Goal: Navigation & Orientation: Locate item on page

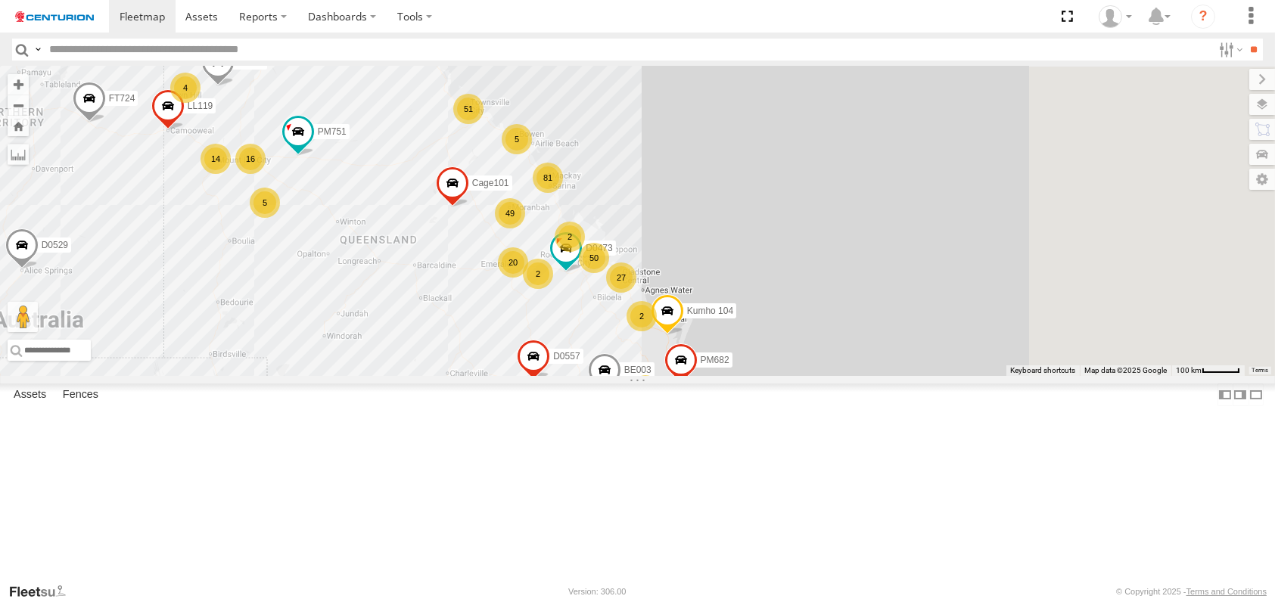
drag, startPoint x: 992, startPoint y: 289, endPoint x: 616, endPoint y: 346, distance: 379.7
click at [616, 346] on div "F0491 F0482 D0557 D0529 D0549 FT696 Cage008 F0373 F0347 F0261 PM751 FT724 TL263…" at bounding box center [637, 222] width 1275 height 310
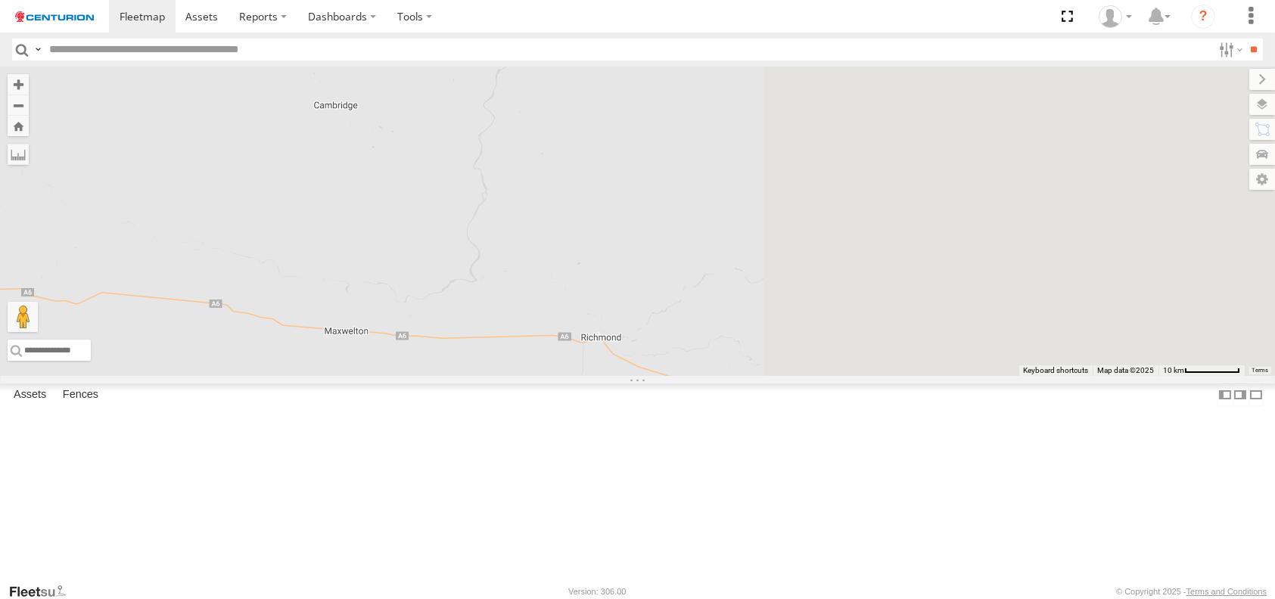
drag, startPoint x: 849, startPoint y: 354, endPoint x: 347, endPoint y: 338, distance: 501.3
click at [347, 338] on main "To navigate the map with touch gestures double-tap and hold your finger on the …" at bounding box center [637, 325] width 1275 height 516
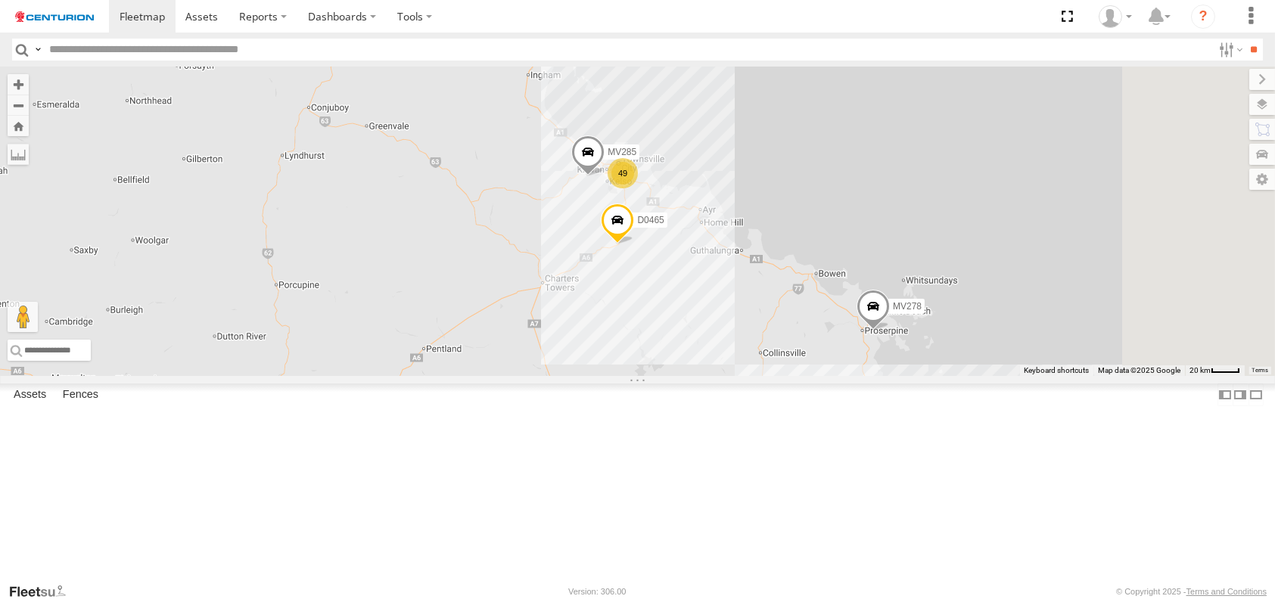
drag, startPoint x: 1055, startPoint y: 369, endPoint x: 615, endPoint y: 462, distance: 450.3
click at [615, 376] on div "F0491 F0482 D0557 D0529 D0549 FT696 Cage008 F0373 F0347 F0261 PM751 FT724 TL263…" at bounding box center [637, 222] width 1275 height 310
click at [634, 188] on div "49" at bounding box center [618, 173] width 30 height 30
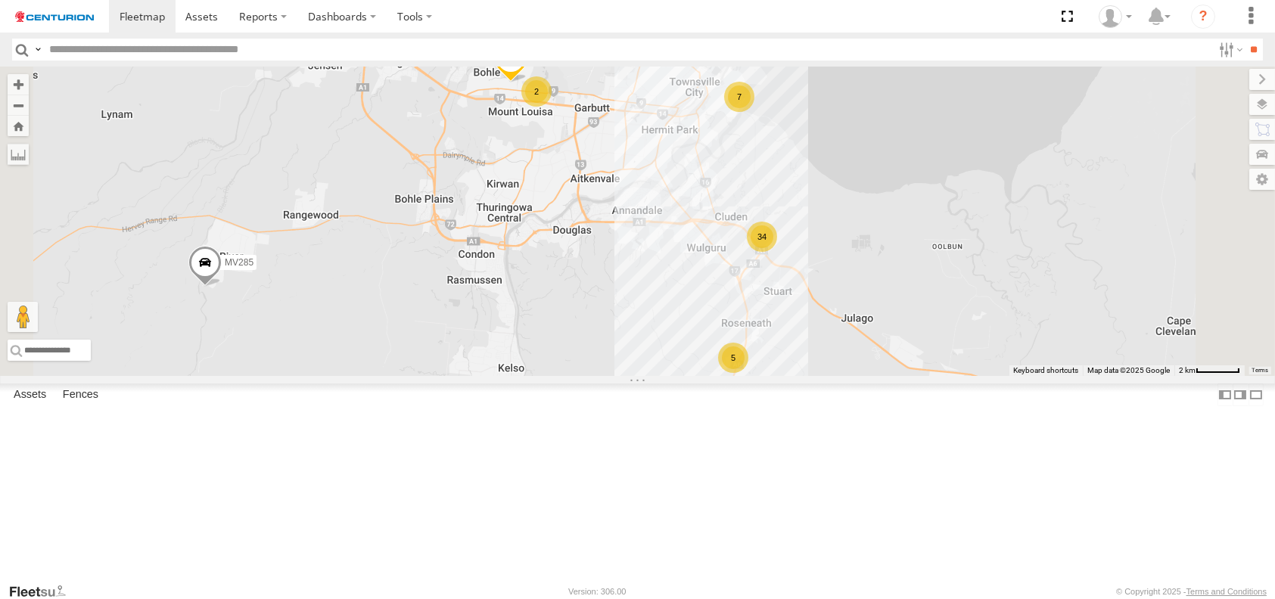
click at [777, 252] on div "34" at bounding box center [762, 237] width 30 height 30
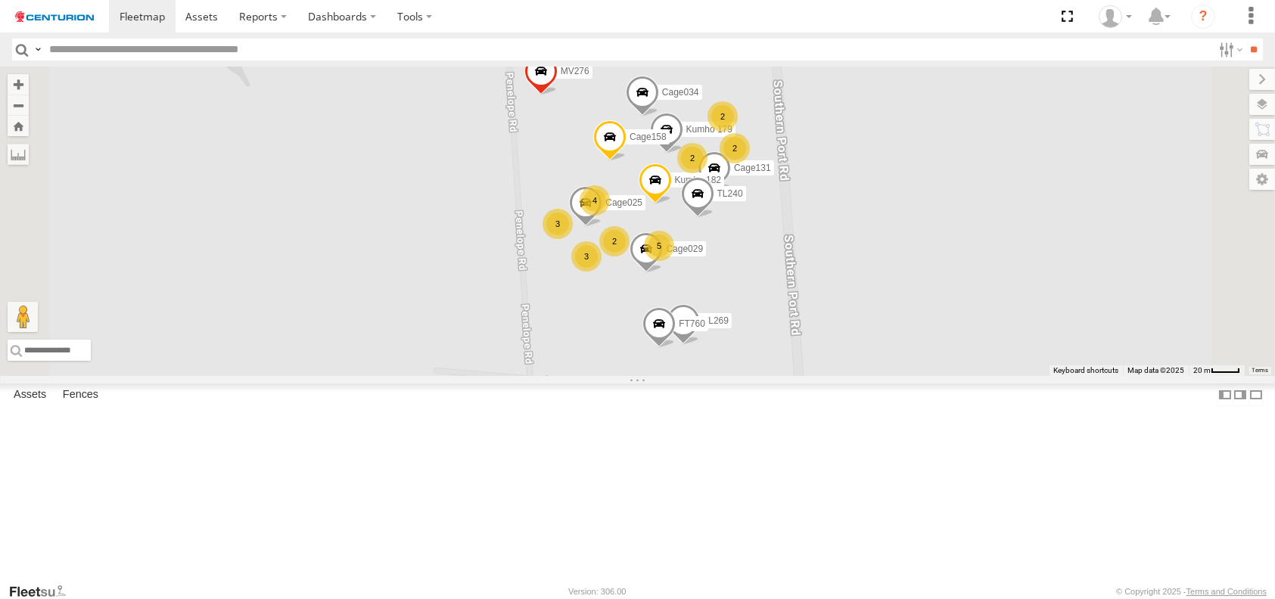
click at [602, 272] on div "3" at bounding box center [586, 256] width 30 height 30
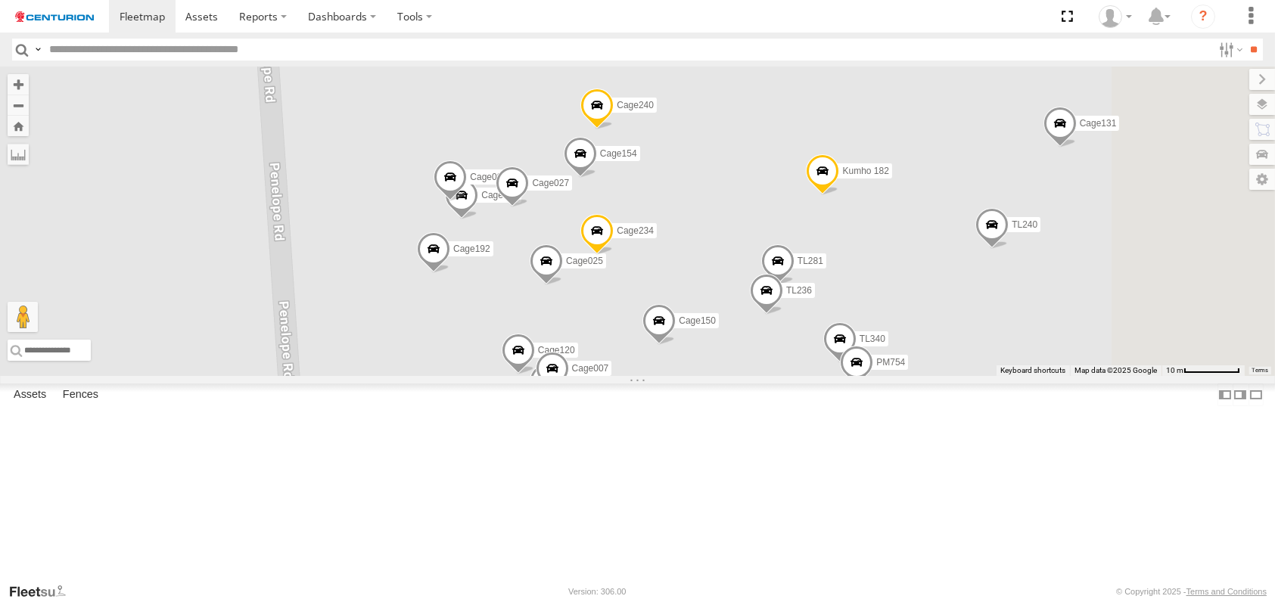
drag, startPoint x: 751, startPoint y: 294, endPoint x: 643, endPoint y: 472, distance: 208.5
click at [643, 376] on div "F0491 F0482 D0557 D0529 D0549 FT696 Cage008 F0373 F0347 F0261 PM751 FT724 TL263…" at bounding box center [637, 222] width 1275 height 310
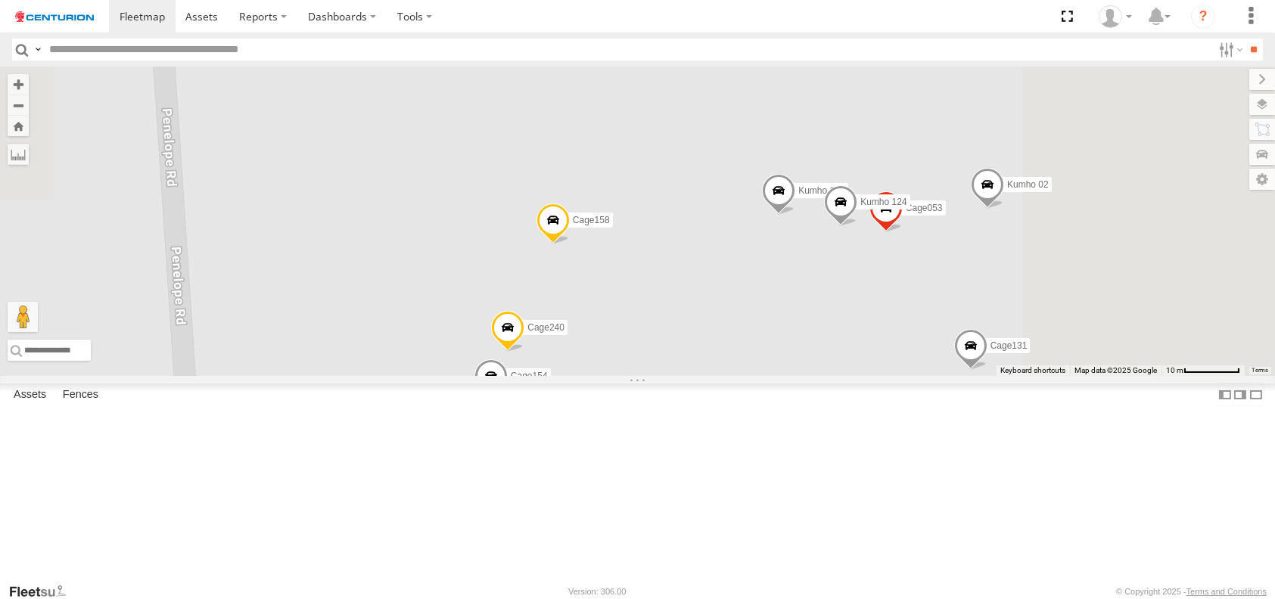
drag, startPoint x: 957, startPoint y: 230, endPoint x: 855, endPoint y: 481, distance: 270.3
click at [855, 376] on div "F0491 F0482 D0557 D0529 D0549 FT696 Cage008 F0373 F0347 F0261 PM751 FT724 TL263…" at bounding box center [637, 222] width 1275 height 310
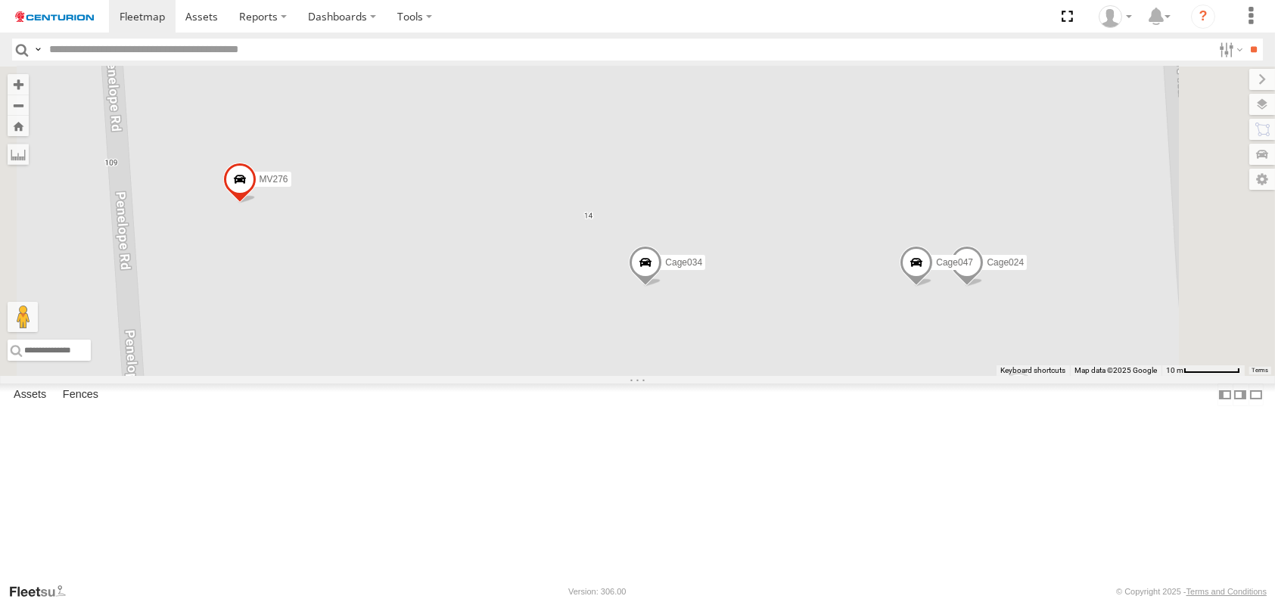
drag, startPoint x: 854, startPoint y: 403, endPoint x: 841, endPoint y: 503, distance: 100.0
click at [841, 376] on div "F0491 F0482 D0557 D0529 D0549 FT696 Cage008 F0373 F0347 F0261 PM751 FT724 TL263…" at bounding box center [637, 222] width 1275 height 310
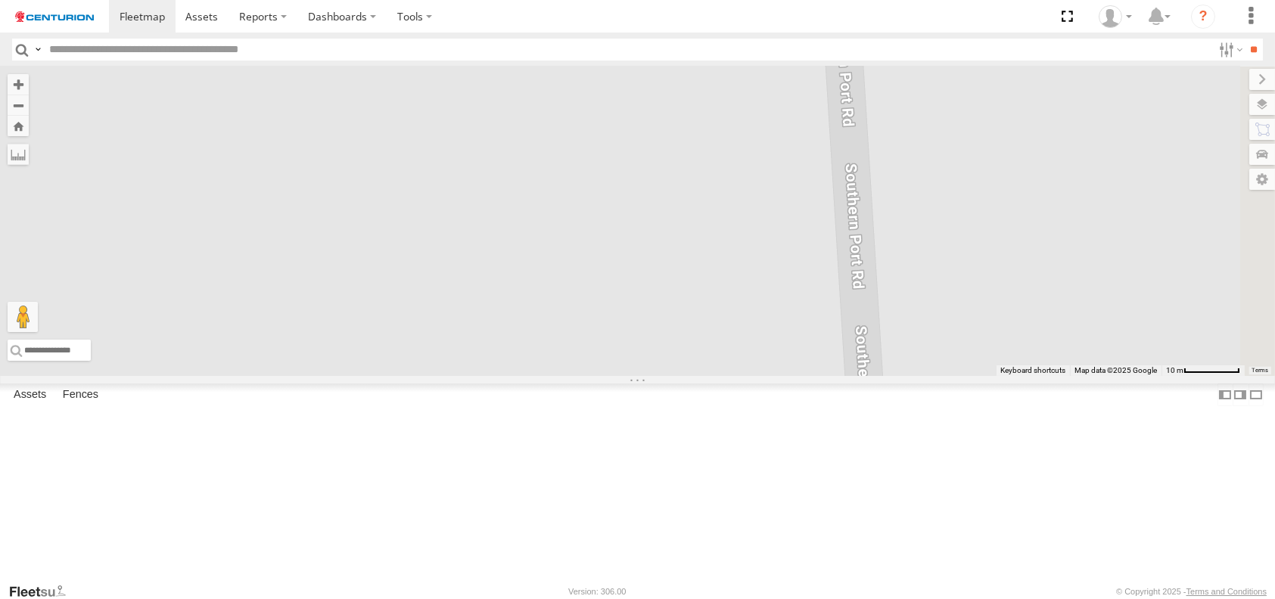
drag, startPoint x: 989, startPoint y: 330, endPoint x: 668, endPoint y: 499, distance: 362.6
click at [668, 376] on div "F0491 F0482 D0557 D0529 D0549 FT696 Cage008 F0373 F0347 F0261 PM751 FT724 TL263…" at bounding box center [637, 222] width 1275 height 310
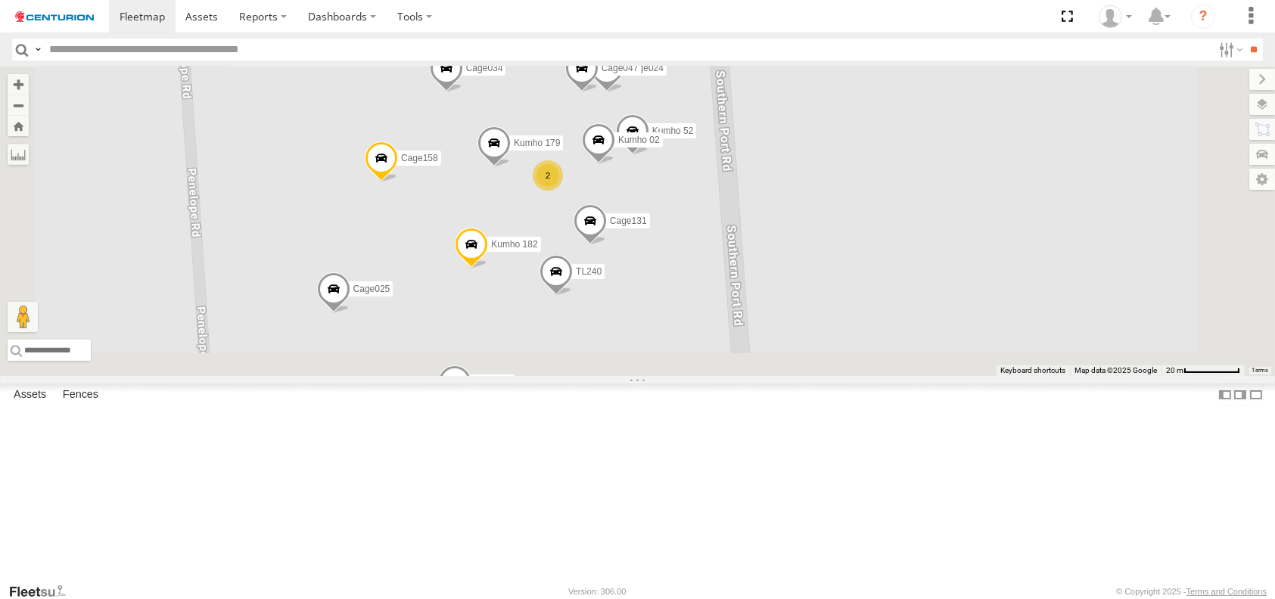
drag, startPoint x: 736, startPoint y: 382, endPoint x: 740, endPoint y: 103, distance: 279.3
click at [740, 94] on div "F0491 F0482 D0557 D0529 D0549 FT696 Cage008 F0373 F0347 F0261 PM751 FT724 TL263…" at bounding box center [637, 222] width 1275 height 310
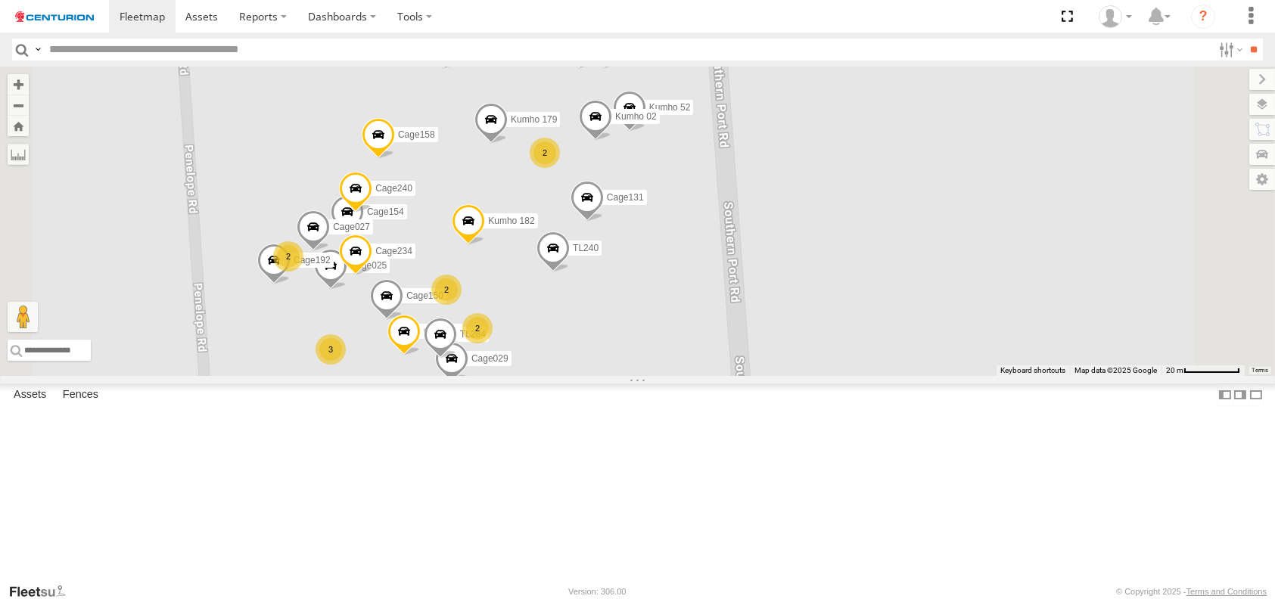
click at [560, 168] on div "2" at bounding box center [545, 153] width 30 height 30
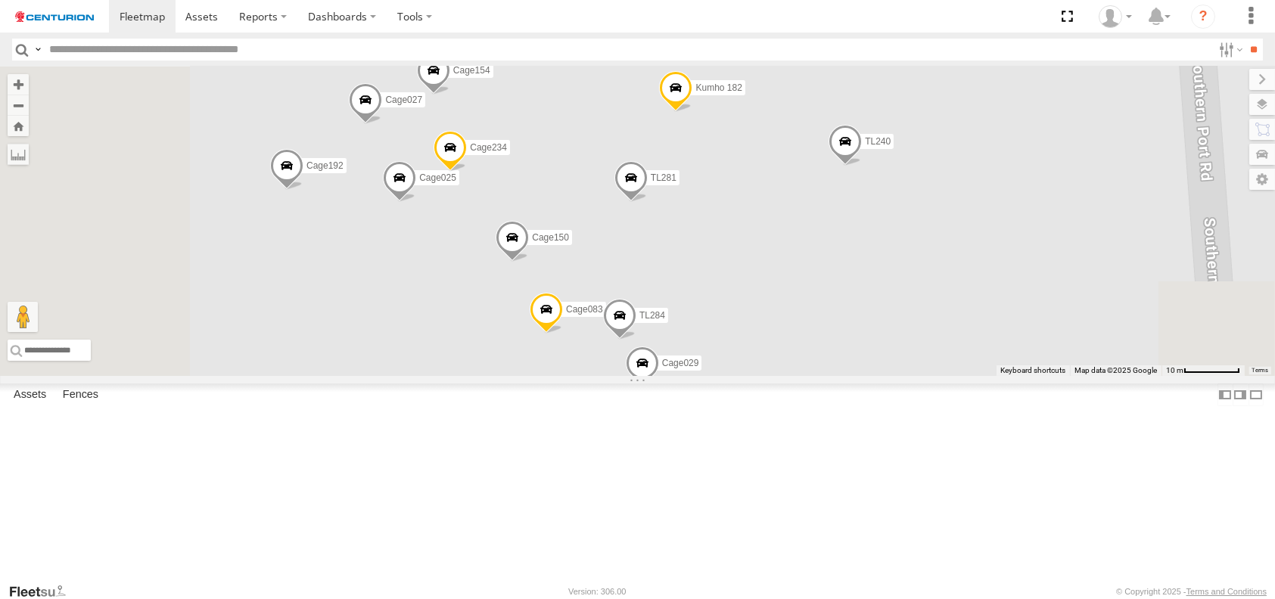
drag, startPoint x: 667, startPoint y: 426, endPoint x: 860, endPoint y: 72, distance: 403.4
click at [860, 72] on div "F0491 F0482 D0557 D0529 D0549 FT696 Cage008 F0373 F0347 F0261 PM751 FT724 TL263…" at bounding box center [637, 222] width 1275 height 310
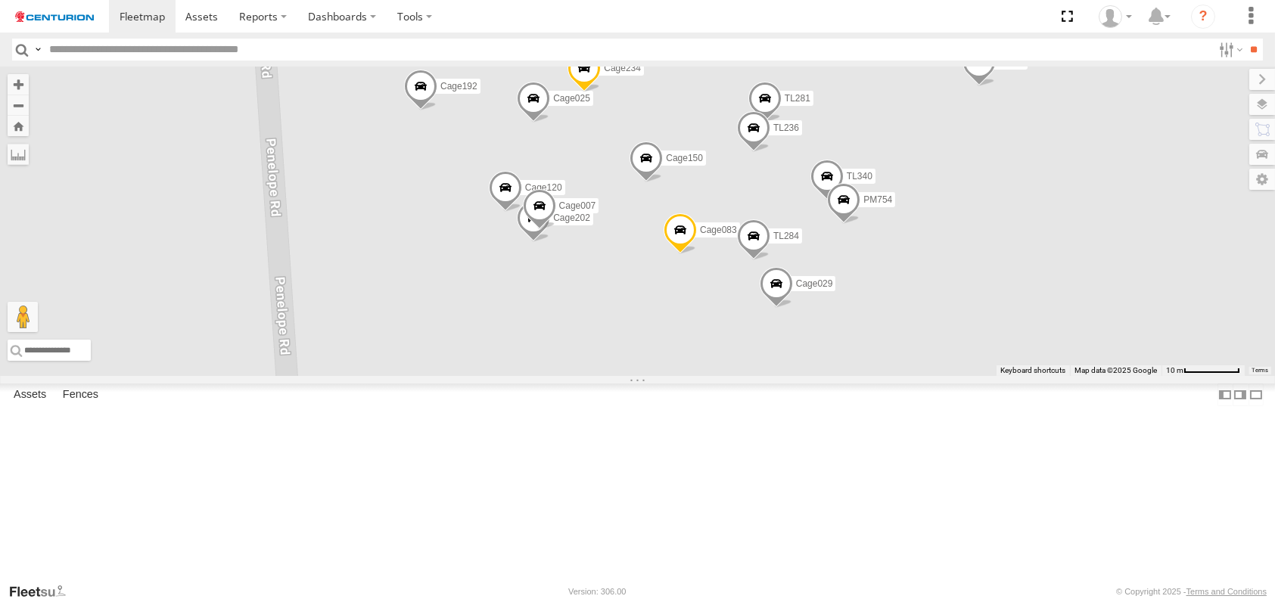
drag, startPoint x: 632, startPoint y: 436, endPoint x: 754, endPoint y: 395, distance: 128.5
click at [754, 376] on div "F0491 F0482 D0557 D0529 D0549 FT696 Cage008 F0373 F0347 F0261 PM751 FT724 TL263…" at bounding box center [637, 222] width 1275 height 310
